Goal: Task Accomplishment & Management: Use online tool/utility

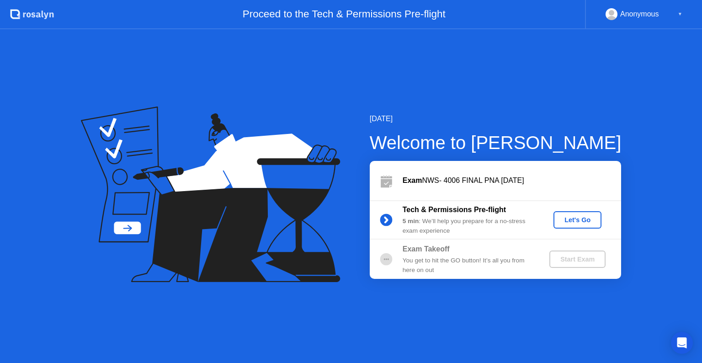
click at [578, 223] on div "Let's Go" at bounding box center [577, 219] width 41 height 7
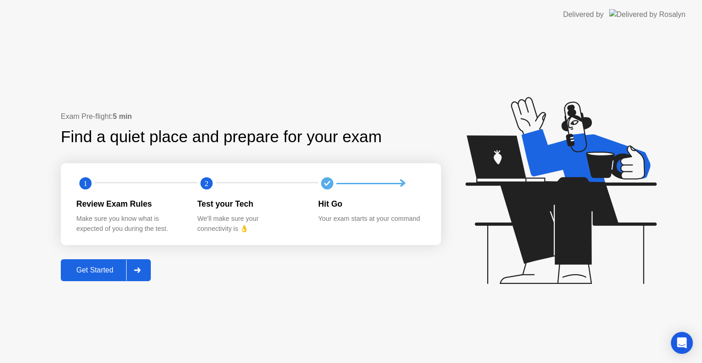
click at [142, 274] on div at bounding box center [137, 270] width 22 height 21
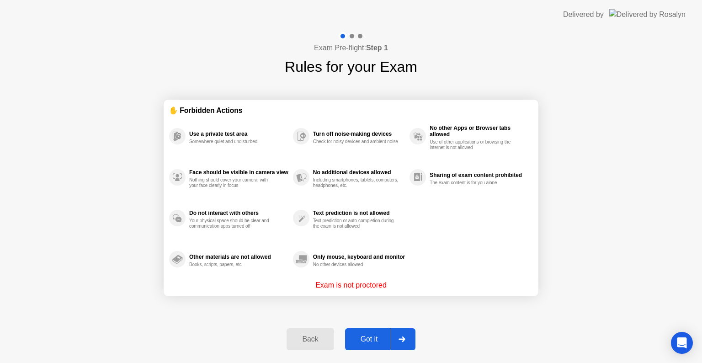
click at [408, 337] on div at bounding box center [402, 339] width 22 height 21
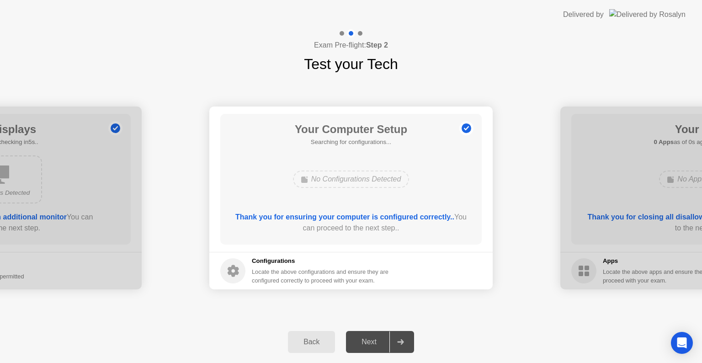
click at [408, 337] on div at bounding box center [400, 341] width 22 height 21
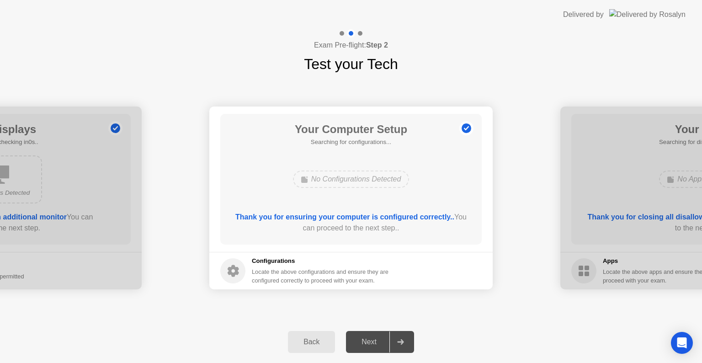
click at [401, 345] on div at bounding box center [400, 341] width 22 height 21
click at [354, 181] on div "No Configurations Detected" at bounding box center [351, 178] width 117 height 17
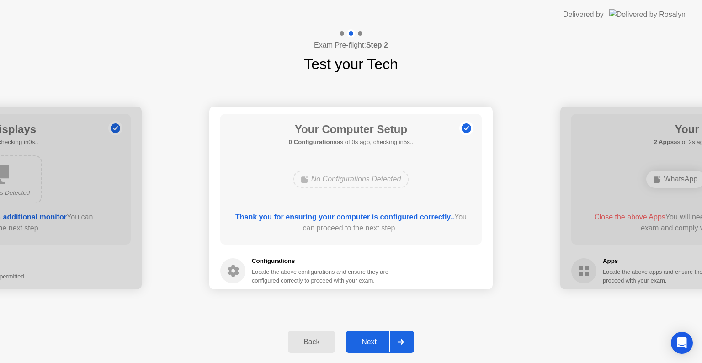
click at [373, 346] on div "Next" at bounding box center [369, 342] width 41 height 8
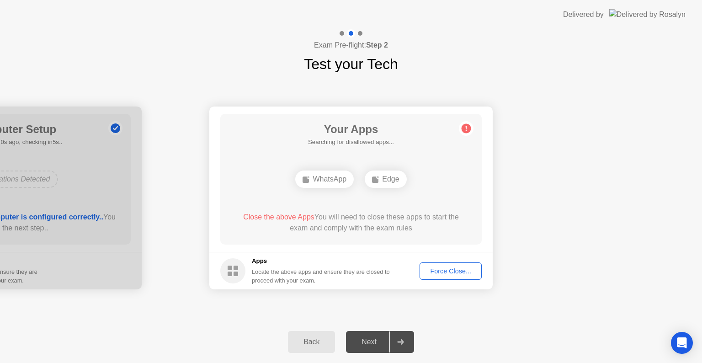
click at [458, 273] on div "Force Close..." at bounding box center [451, 270] width 56 height 7
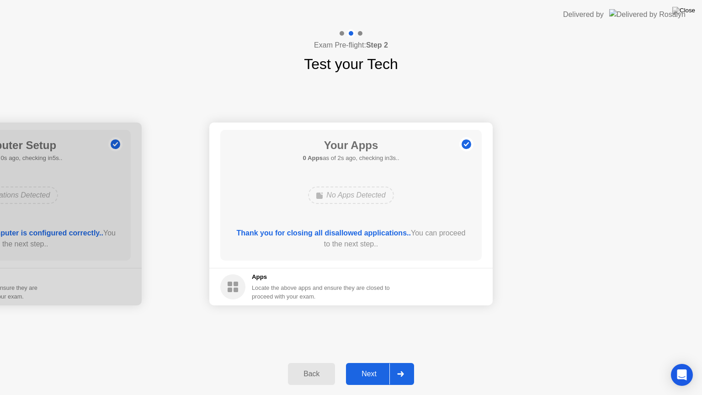
click at [396, 362] on div at bounding box center [400, 373] width 22 height 21
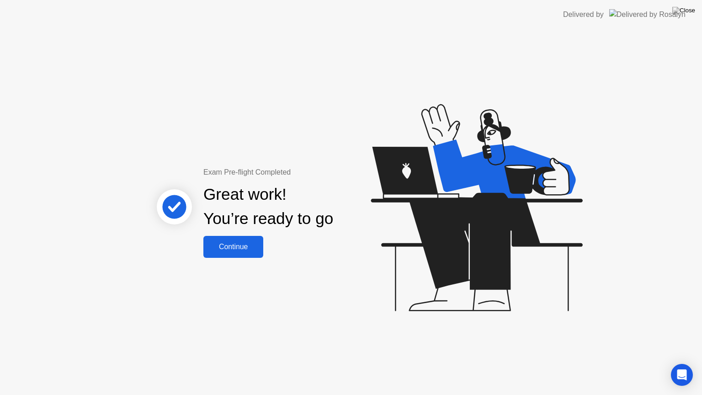
click at [243, 250] on div "Continue" at bounding box center [233, 247] width 54 height 8
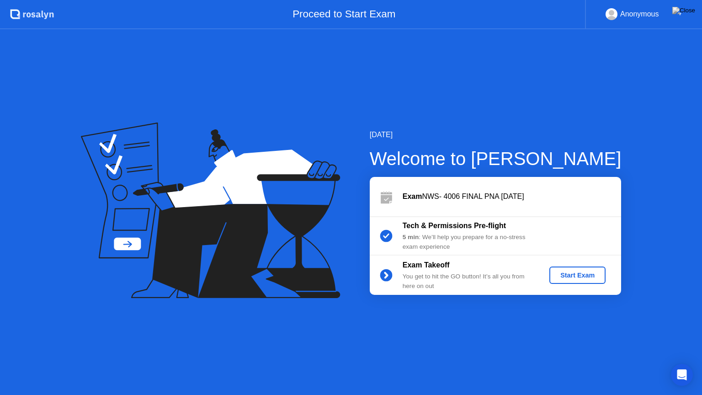
click at [590, 273] on div "Start Exam" at bounding box center [577, 275] width 49 height 7
